Goal: Check status: Check status

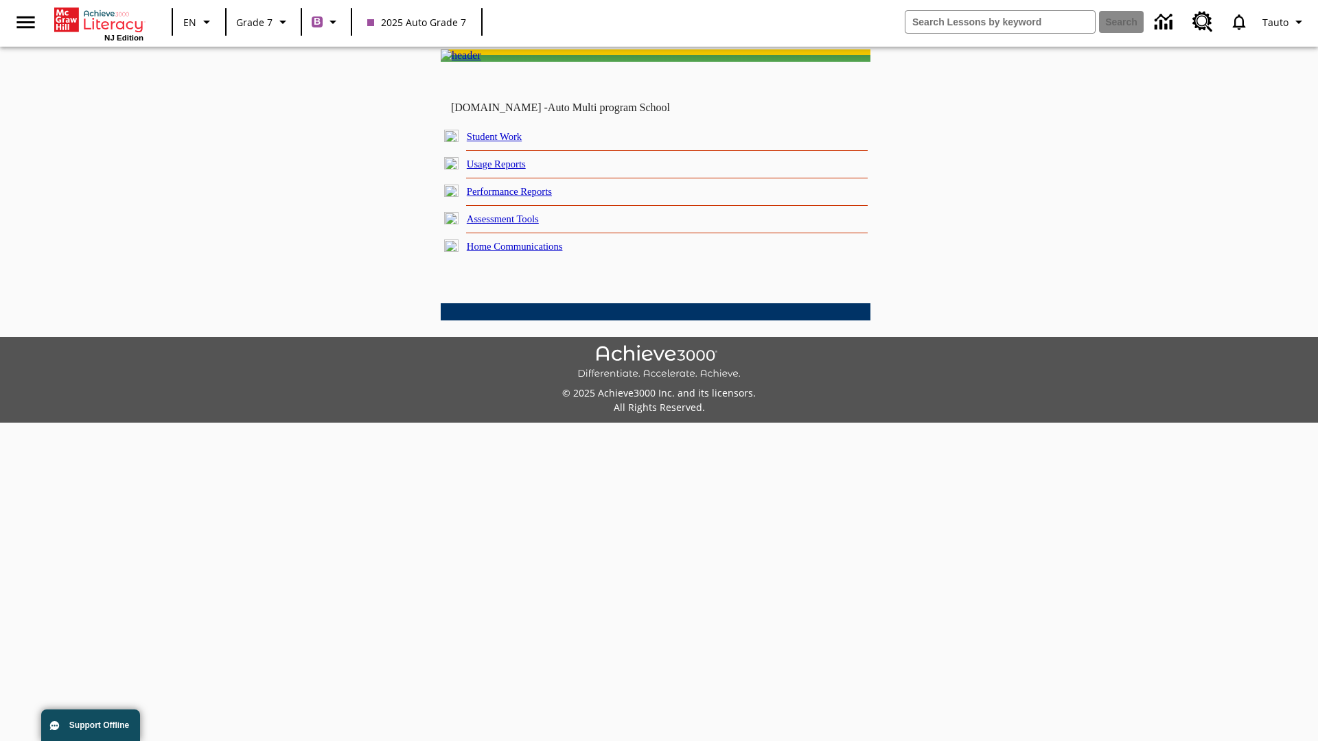
click at [505, 142] on link "Student Work" at bounding box center [494, 136] width 55 height 11
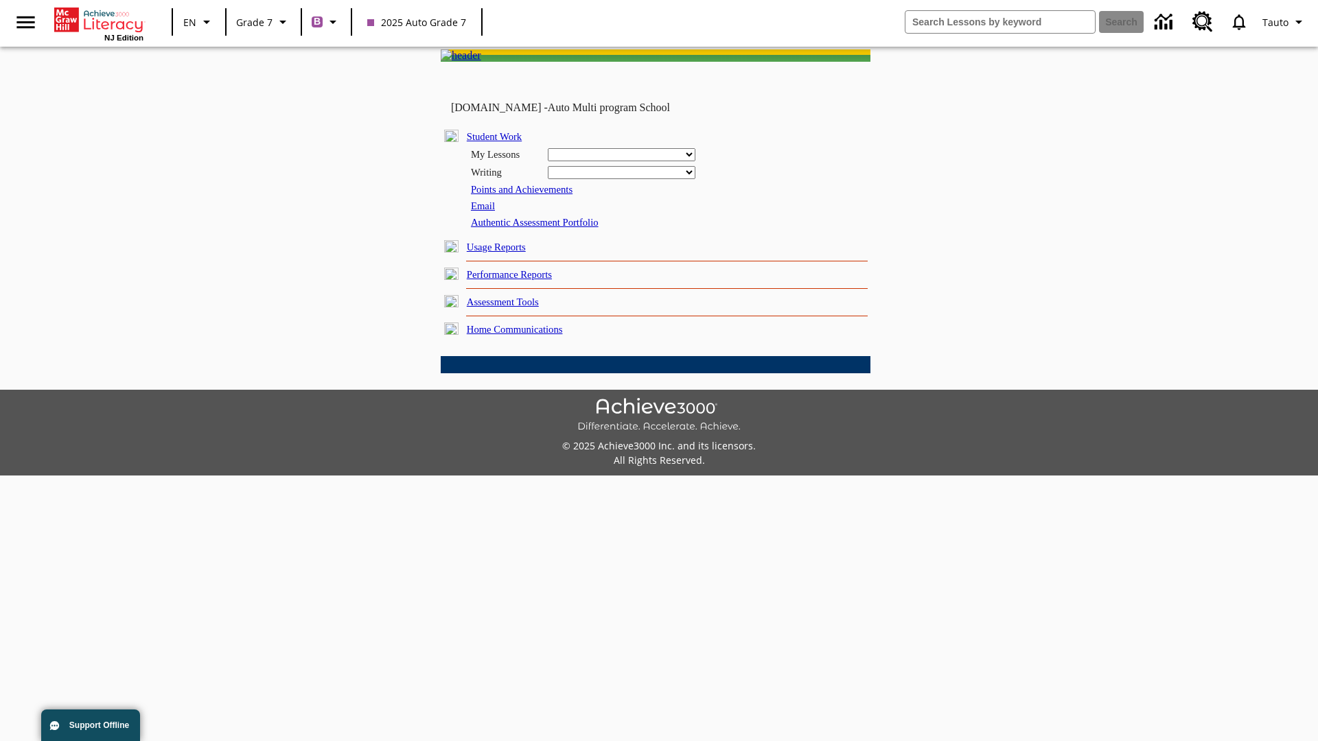
select select "/options/reports/?report_id=24&atype=7&section=2"
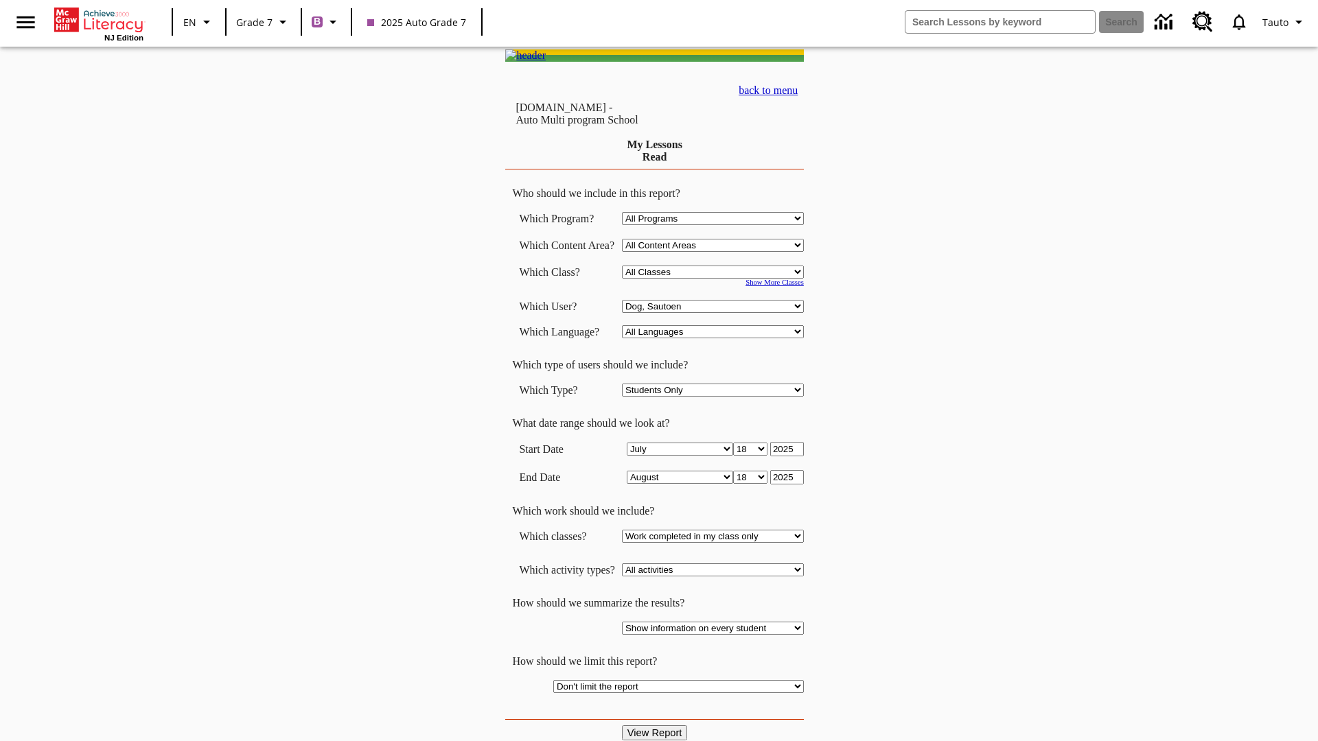
select select "21437138"
select select "4"
type input "2024"
click at [656, 726] on input "View Report" at bounding box center [655, 733] width 66 height 15
